Goal: Task Accomplishment & Management: Manage account settings

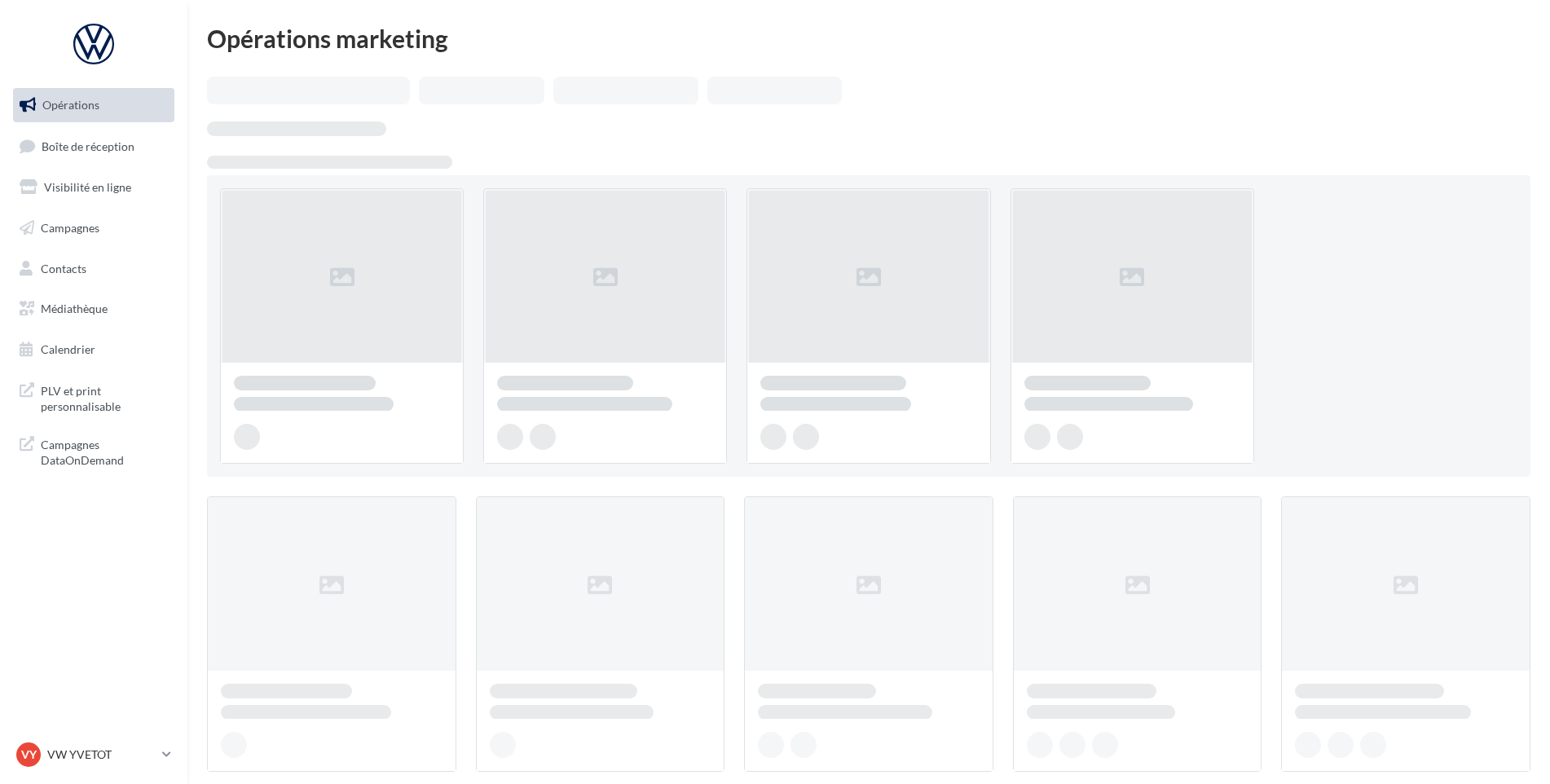
click at [59, 166] on ul "Opérations Boîte de réception Visibilité en ligne Campagnes Contacts Médiathèqu…" at bounding box center [94, 228] width 174 height 292
click at [64, 152] on span "Boîte de réception" at bounding box center [88, 146] width 93 height 14
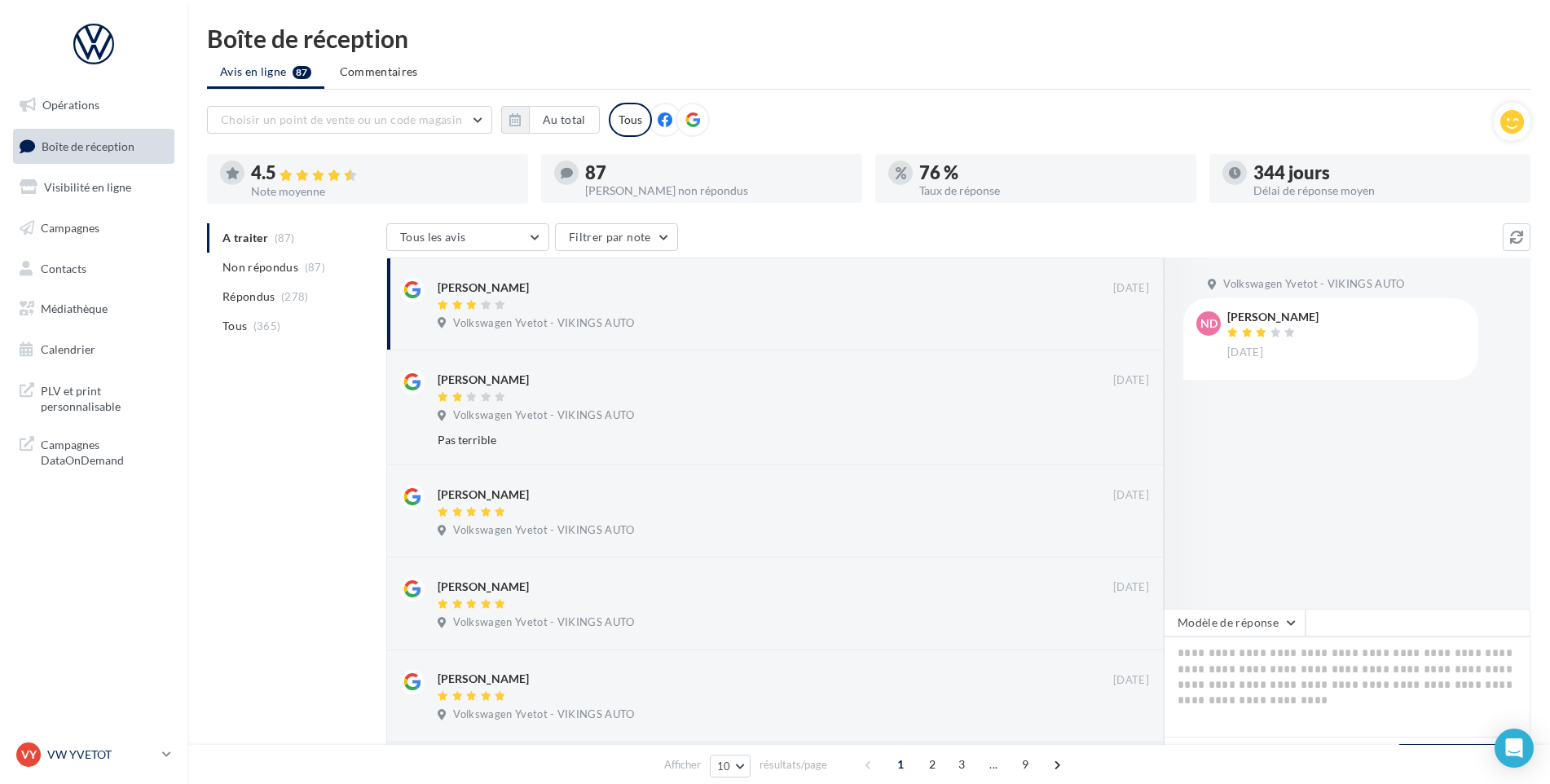
click at [112, 757] on p "VW YVETOT" at bounding box center [101, 755] width 108 height 16
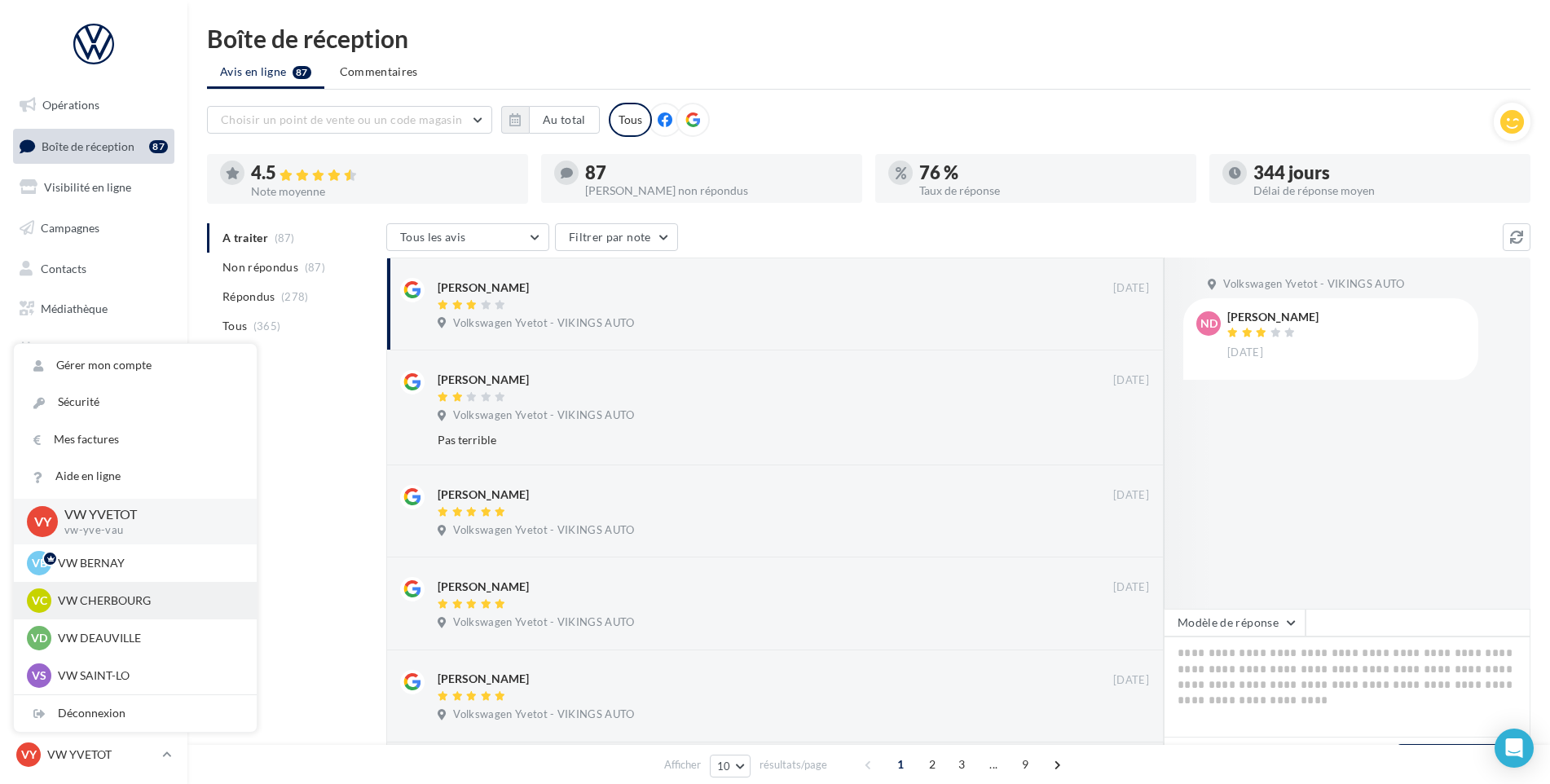
click at [119, 594] on p "VW CHERBOURG" at bounding box center [147, 601] width 179 height 16
